Goal: Task Accomplishment & Management: Use online tool/utility

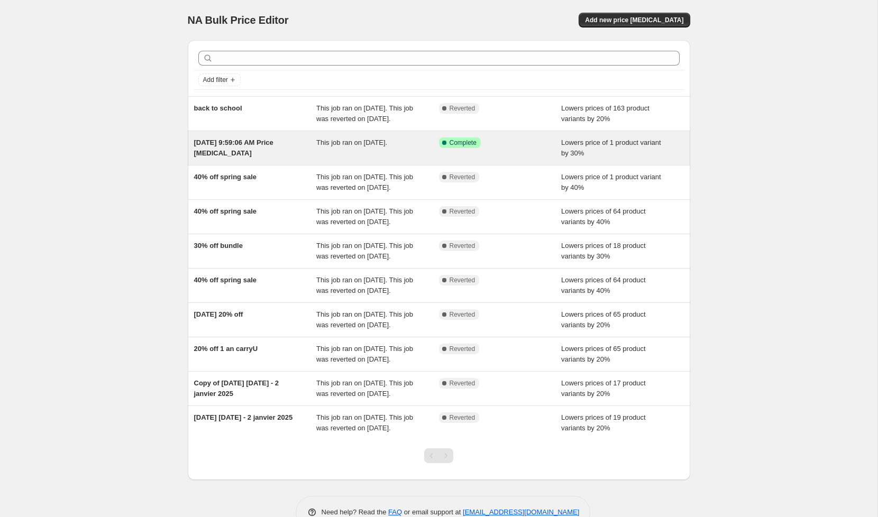
click at [277, 159] on div "[DATE] 9:59:06 AM Price [MEDICAL_DATA]" at bounding box center [255, 148] width 123 height 21
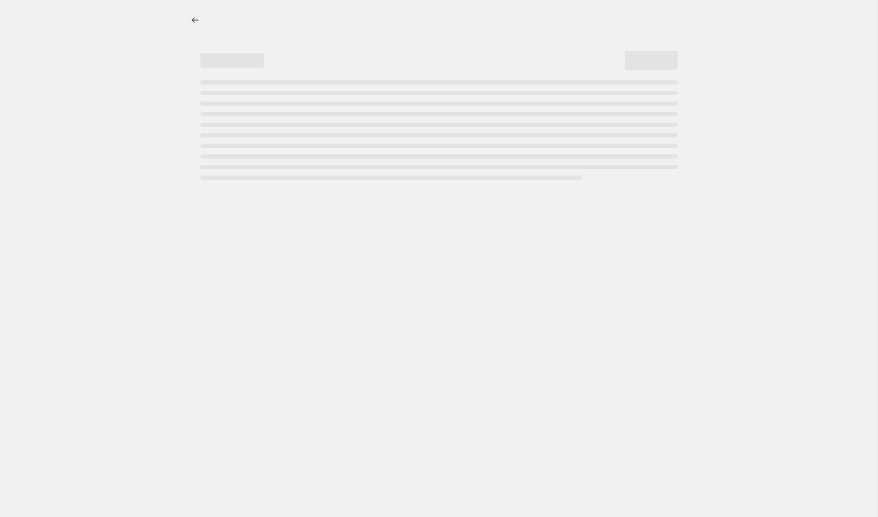
select select "percentage"
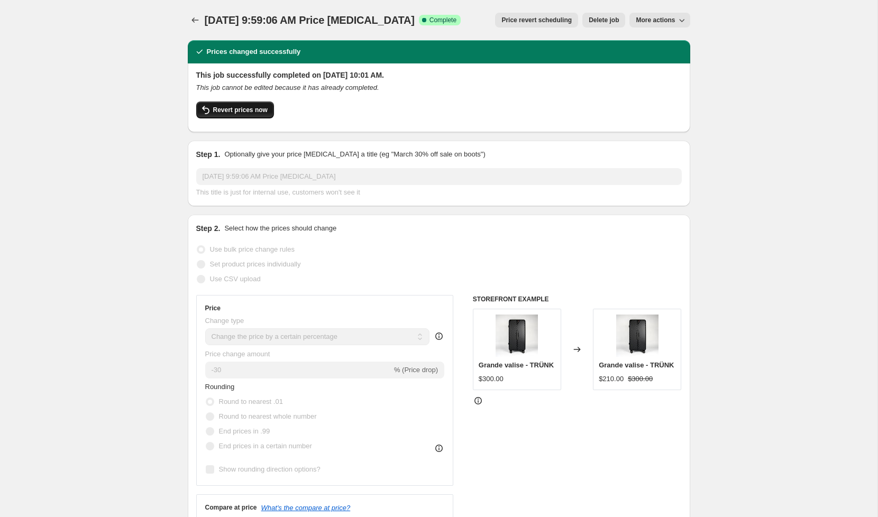
click at [219, 111] on span "Revert prices now" at bounding box center [240, 110] width 54 height 8
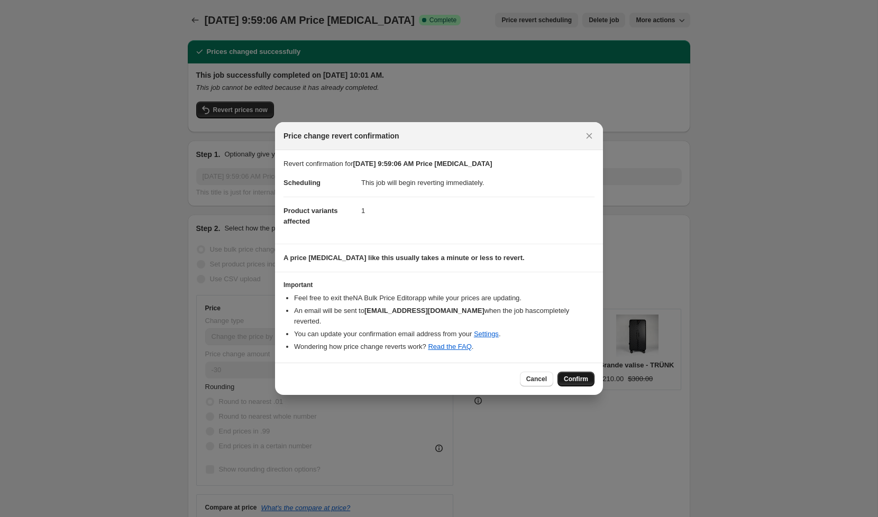
click at [582, 379] on button "Confirm" at bounding box center [575, 379] width 37 height 15
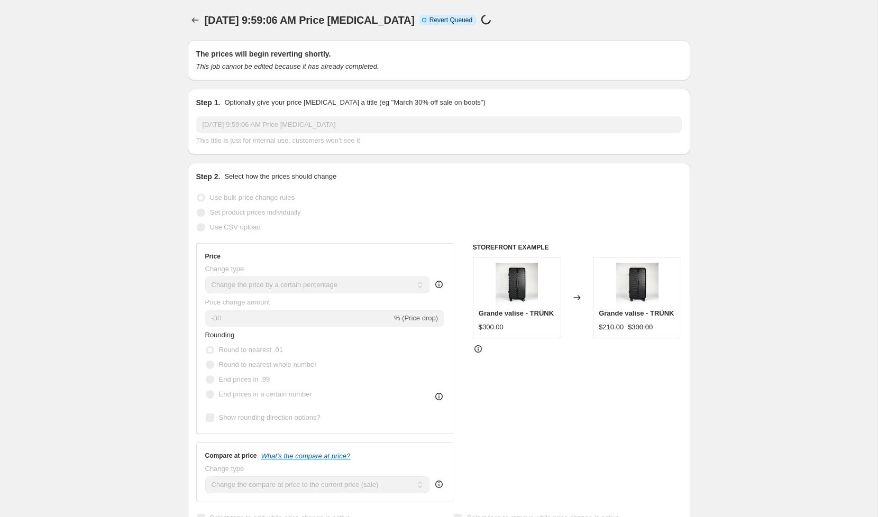
select select "percentage"
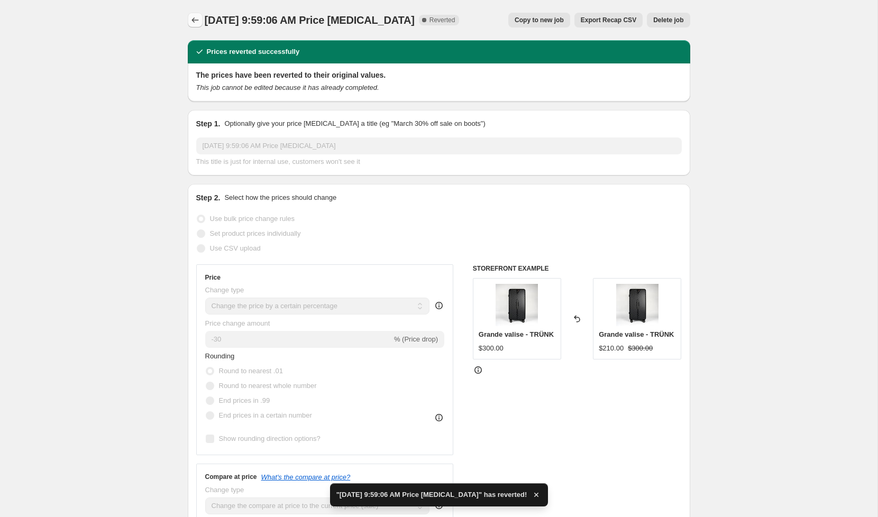
click at [193, 22] on icon "Price change jobs" at bounding box center [195, 20] width 11 height 11
